Goal: Task Accomplishment & Management: Complete application form

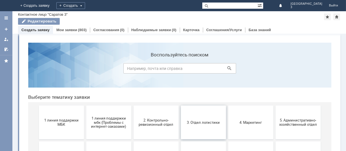
scroll to position [40, 0]
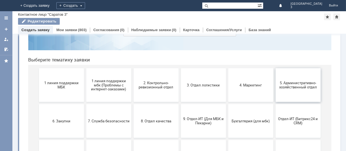
click at [290, 91] on button "5. Административно-хозяйственный отдел" at bounding box center [297, 85] width 45 height 34
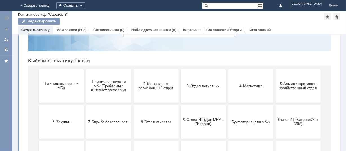
scroll to position [77, 0]
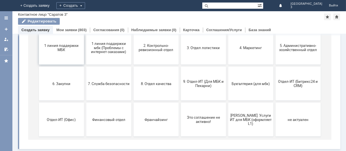
click at [59, 47] on span "1 линия поддержки МБК" at bounding box center [61, 48] width 42 height 8
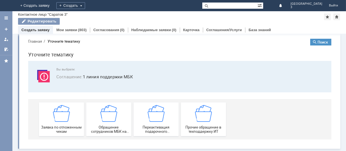
scroll to position [6, 0]
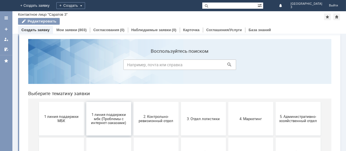
click at [109, 120] on span "1 линия поддержки мбк (Проблемы с интернет-заказами)" at bounding box center [109, 118] width 42 height 13
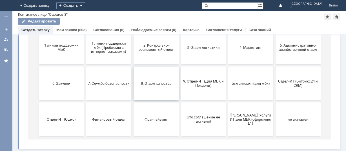
scroll to position [77, 0]
click at [149, 52] on button "2. Контрольно-ревизионный отдел" at bounding box center [155, 48] width 45 height 34
click at [194, 50] on button "3. Отдел логистики" at bounding box center [202, 48] width 45 height 34
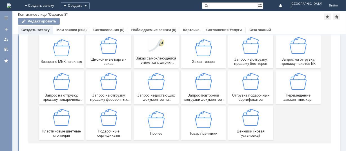
scroll to position [75, 0]
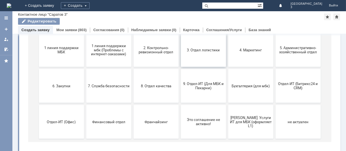
click at [205, 58] on button "3. Отдел логистики" at bounding box center [202, 50] width 45 height 34
click at [256, 52] on button "4. Маркетинг" at bounding box center [250, 50] width 45 height 34
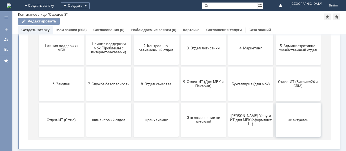
scroll to position [77, 0]
click at [292, 48] on span "5. Административно-хозяйственный отдел" at bounding box center [298, 48] width 42 height 8
click at [64, 86] on button "6. Закупки" at bounding box center [61, 84] width 45 height 34
click at [99, 85] on span "7. Служба безопасности" at bounding box center [109, 84] width 42 height 4
click at [153, 87] on button "8. Отдел качества" at bounding box center [155, 84] width 45 height 34
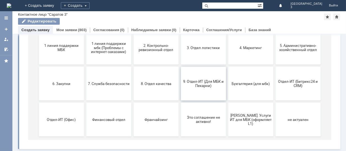
click at [206, 89] on button "9. Отдел-ИТ (Для МБК и Пекарни)" at bounding box center [202, 84] width 45 height 34
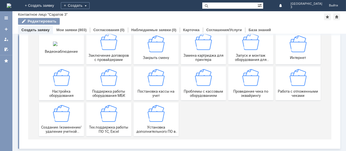
scroll to position [78, 0]
click at [199, 57] on span "Замена картриджа для принтера" at bounding box center [203, 58] width 42 height 8
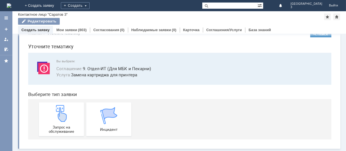
scroll to position [14, 0]
click at [64, 122] on div "Запрос на обслуживание" at bounding box center [61, 119] width 42 height 29
click at [66, 28] on link "Мои заявки" at bounding box center [66, 30] width 21 height 4
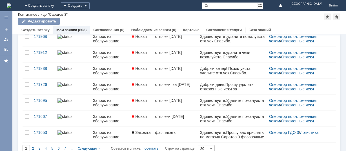
scroll to position [248, 0]
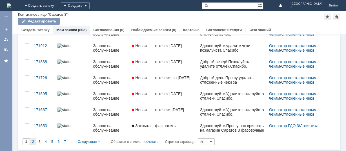
click at [33, 140] on span "2" at bounding box center [33, 142] width 2 height 4
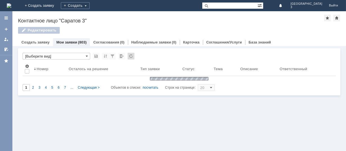
scroll to position [0, 0]
type input "2"
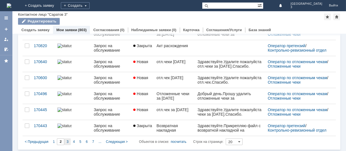
click at [68, 140] on div "3" at bounding box center [67, 142] width 6 height 7
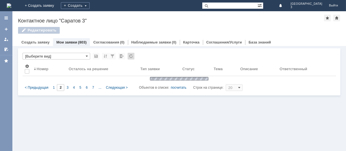
type input "3"
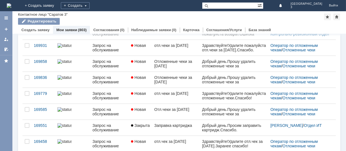
scroll to position [150, 0]
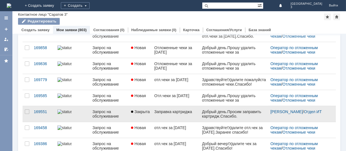
click at [117, 115] on div "Запрос на обслуживание" at bounding box center [109, 114] width 34 height 9
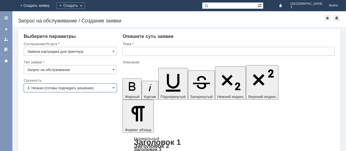
click at [104, 89] on input "3. Низкая (готовы подождать решение)" at bounding box center [70, 88] width 93 height 9
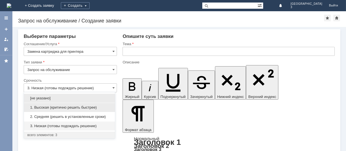
click at [58, 109] on span "1. Высокая (критично решить быстрее)" at bounding box center [69, 108] width 84 height 5
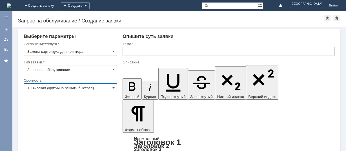
type input "1. Высокая (критично решить быстрее)"
click at [113, 49] on span at bounding box center [113, 51] width 2 height 5
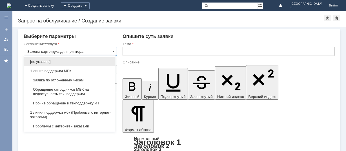
click at [113, 49] on input "Замена картриджа для принтера" at bounding box center [70, 51] width 93 height 9
click at [162, 53] on input "text" at bounding box center [228, 51] width 212 height 9
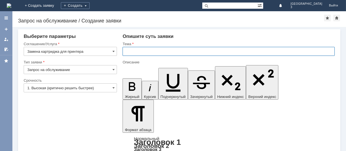
type input "Замена картриджа для принтера"
click at [148, 52] on input "ЗАПРАВКА КАТРИДЖА" at bounding box center [228, 51] width 212 height 9
click at [171, 53] on input "ЗАПРАВКА КАРТРИДЖА" at bounding box center [228, 51] width 212 height 9
type input "ЗАПРАВКА КАРТРИДЖА"
